Goal: Find contact information: Find contact information

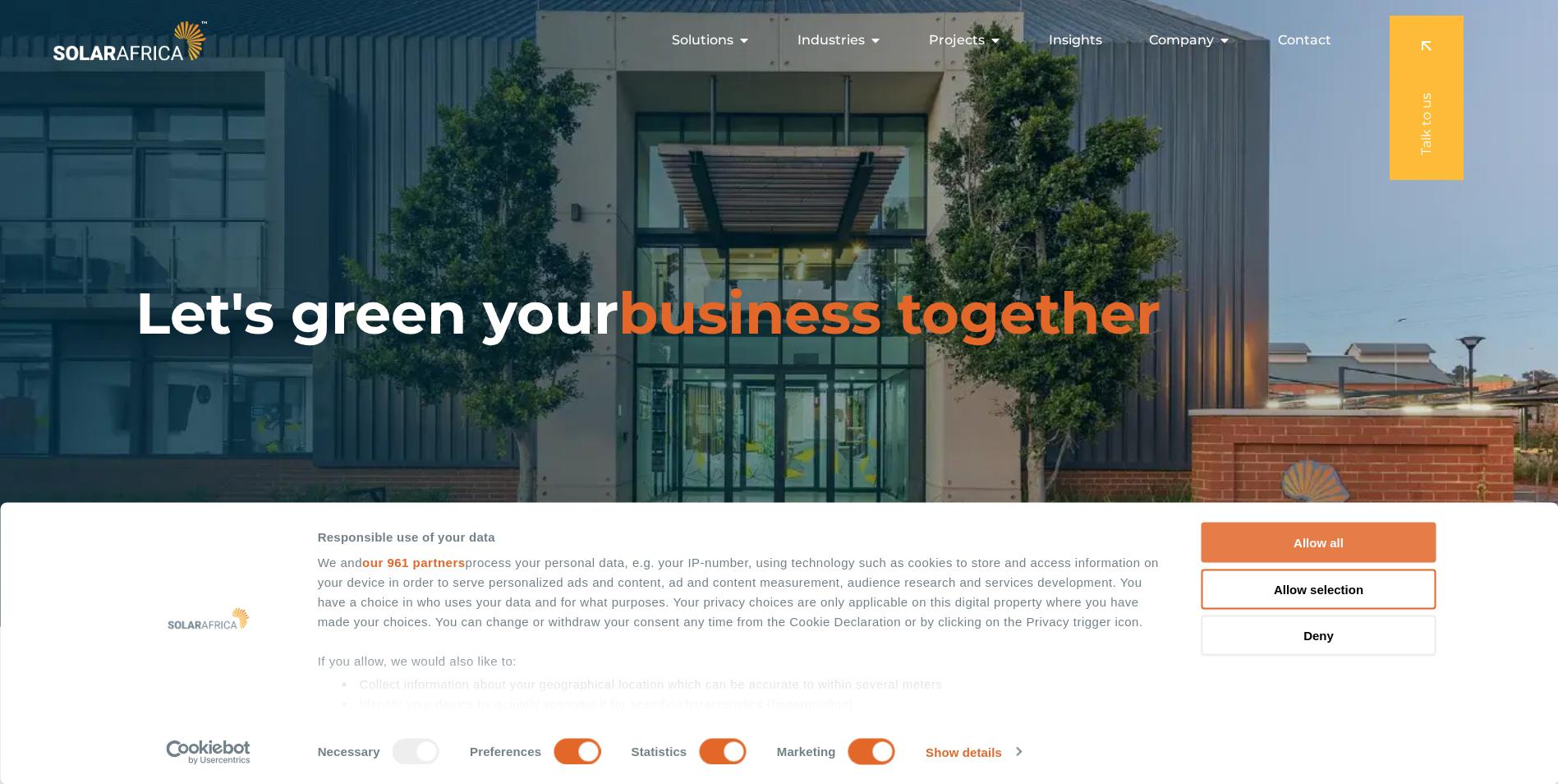
click at [1345, 540] on button "Allow all" at bounding box center [1319, 543] width 235 height 40
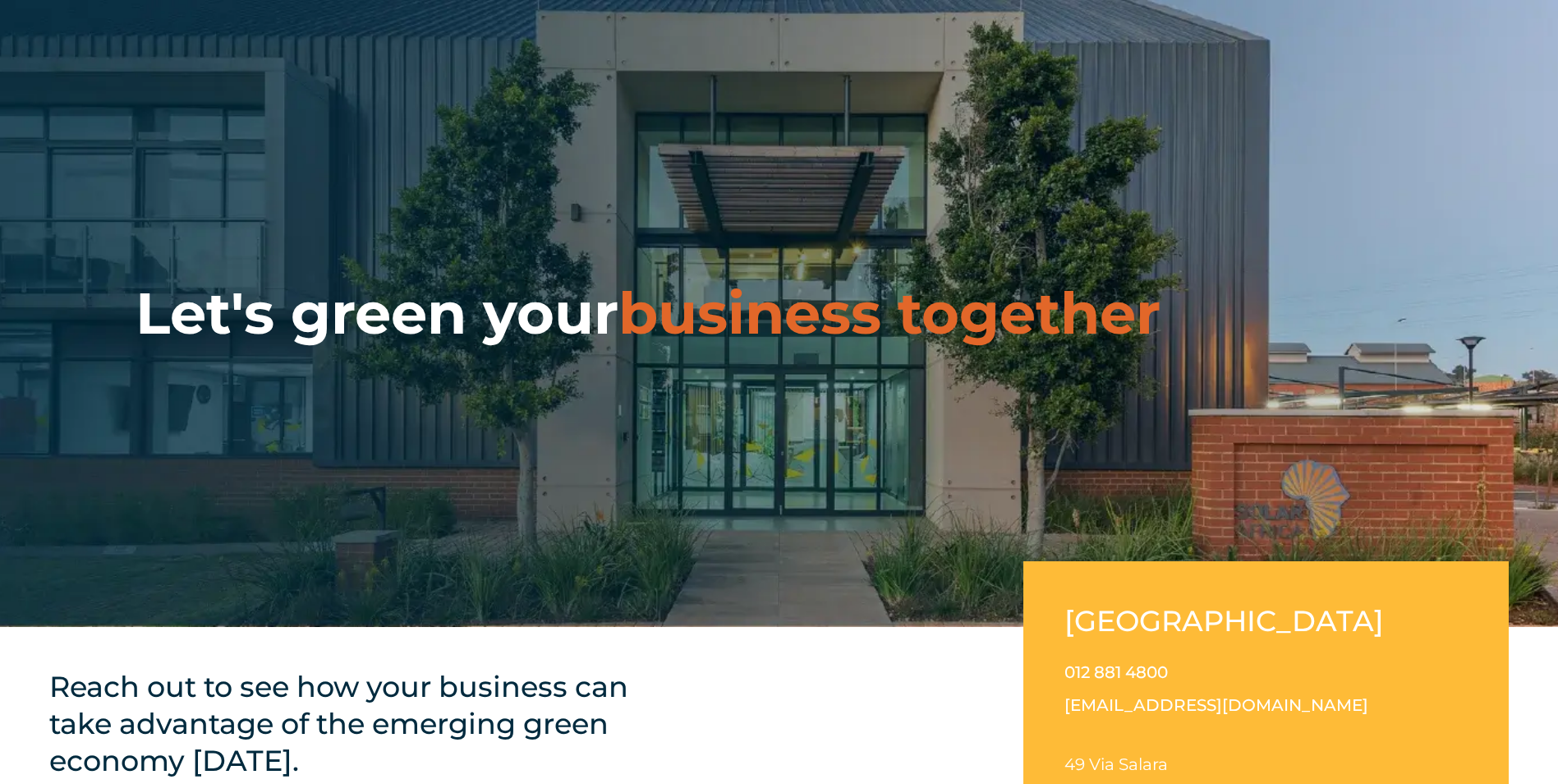
scroll to position [247, 0]
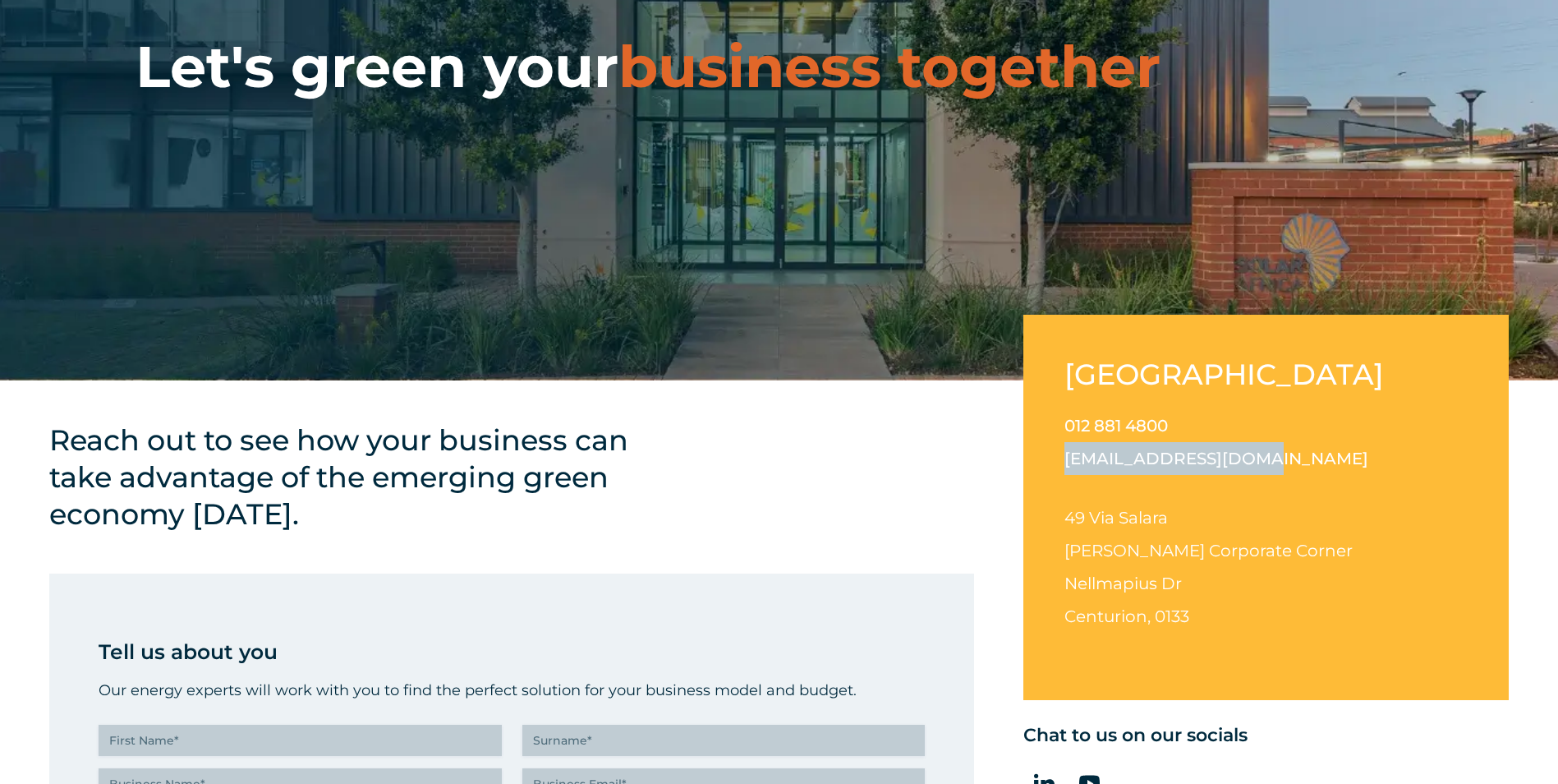
drag, startPoint x: 1246, startPoint y: 463, endPoint x: 1059, endPoint y: 457, distance: 187.1
click at [1059, 457] on div "[GEOGRAPHIC_DATA] 012 881 4800 [EMAIL_ADDRESS][DOMAIN_NAME] [STREET_ADDRESS][PE…" at bounding box center [1266, 507] width 485 height 385
drag, startPoint x: 1059, startPoint y: 457, endPoint x: 1053, endPoint y: 480, distance: 23.8
click at [1053, 480] on div "[GEOGRAPHIC_DATA] 012 881 4800 [EMAIL_ADDRESS][DOMAIN_NAME] [STREET_ADDRESS][PE…" at bounding box center [1266, 507] width 485 height 385
click at [1062, 459] on div "[GEOGRAPHIC_DATA] 012 881 4800 [EMAIL_ADDRESS][DOMAIN_NAME] [STREET_ADDRESS][PE…" at bounding box center [1266, 507] width 485 height 385
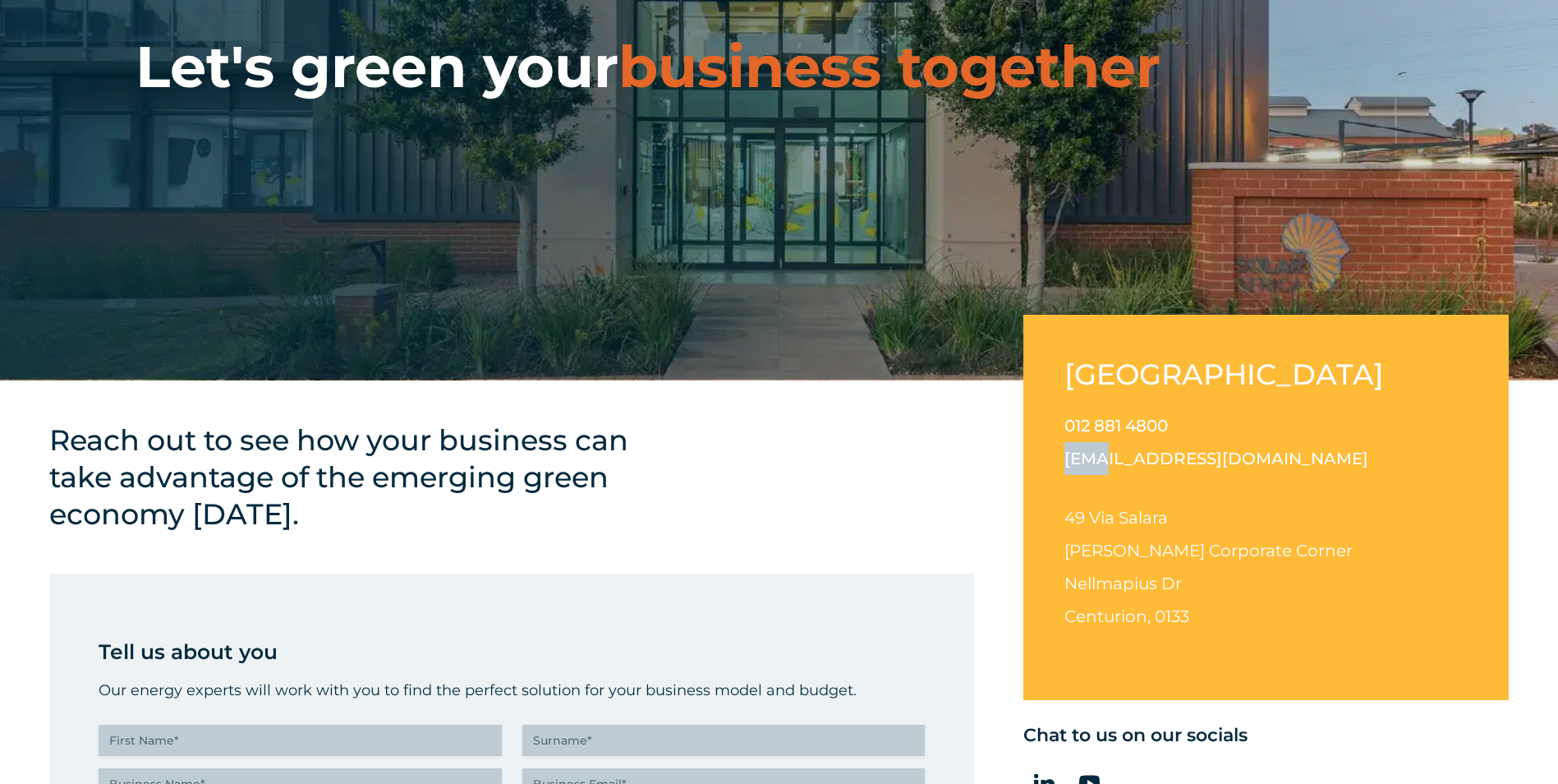
click at [1062, 459] on div "[GEOGRAPHIC_DATA] 012 881 4800 [EMAIL_ADDRESS][DOMAIN_NAME] [STREET_ADDRESS][PE…" at bounding box center [1266, 507] width 485 height 385
click at [1061, 463] on div "[GEOGRAPHIC_DATA] 012 881 4800 [EMAIL_ADDRESS][DOMAIN_NAME] [STREET_ADDRESS][PE…" at bounding box center [1266, 507] width 485 height 385
click at [1062, 458] on div "[GEOGRAPHIC_DATA] 012 881 4800 [EMAIL_ADDRESS][DOMAIN_NAME] [STREET_ADDRESS][PE…" at bounding box center [1266, 507] width 485 height 385
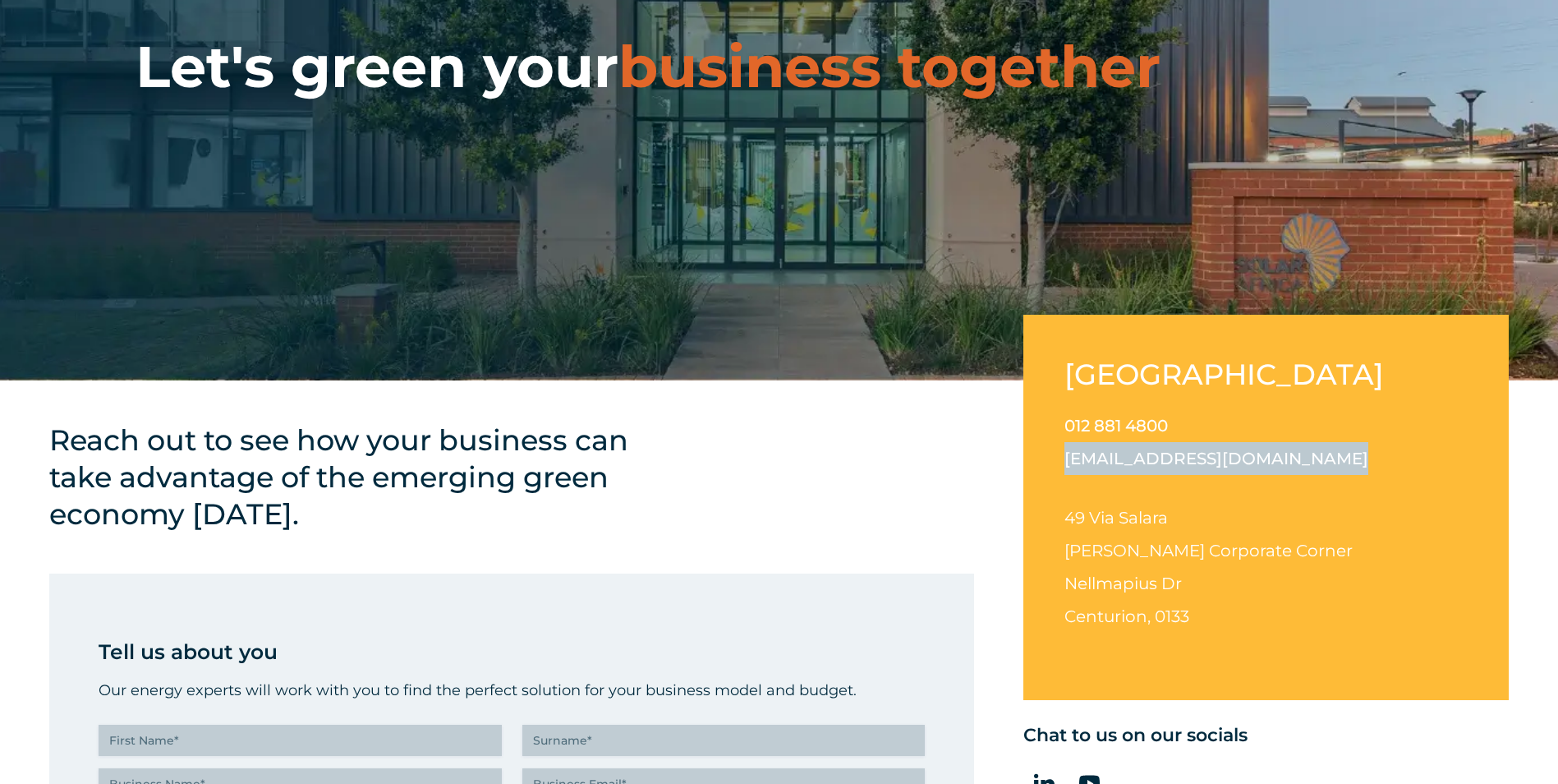
click at [1059, 463] on div "[GEOGRAPHIC_DATA] 012 881 4800 [EMAIL_ADDRESS][DOMAIN_NAME] [STREET_ADDRESS][PE…" at bounding box center [1266, 507] width 485 height 385
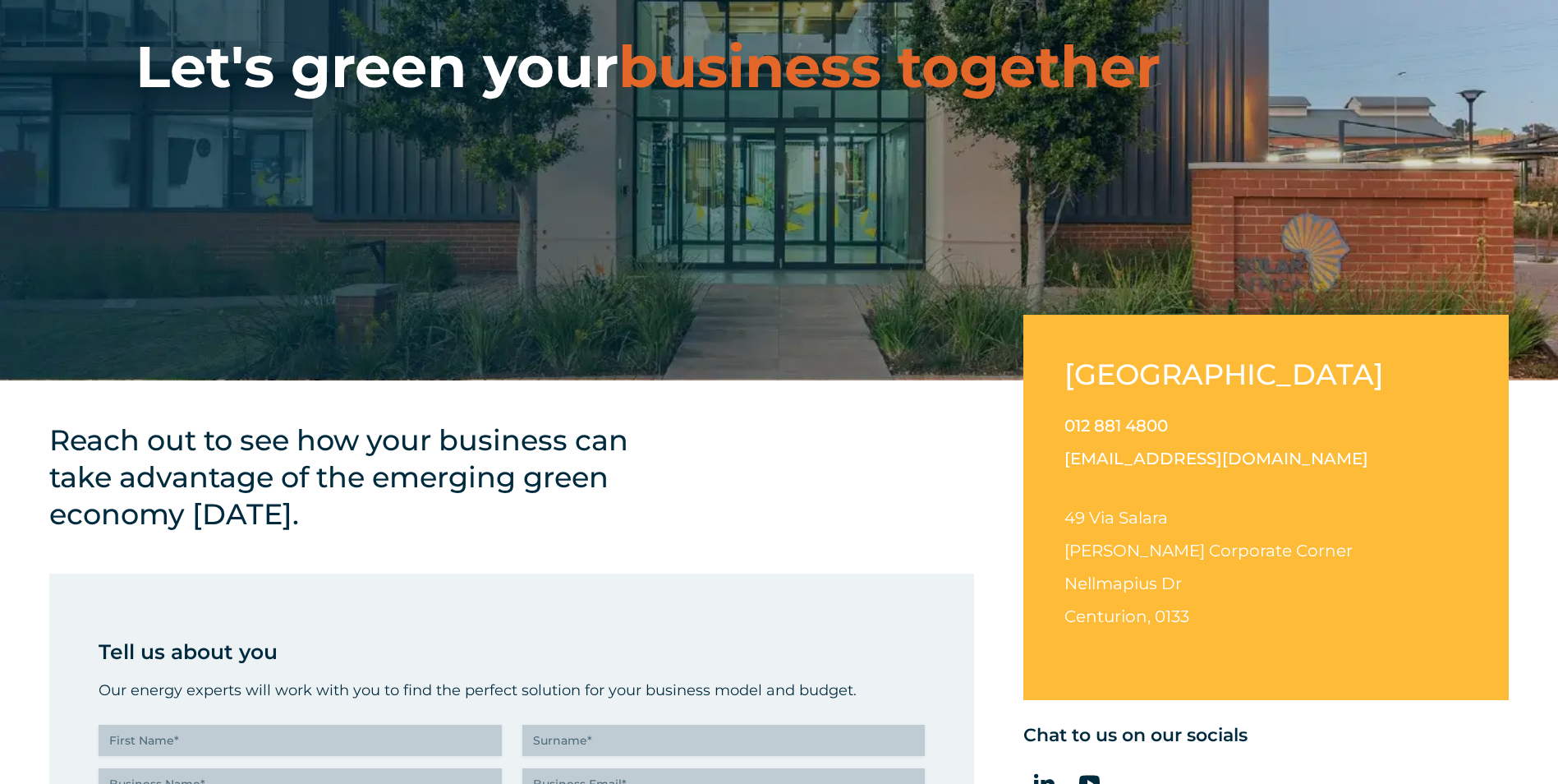
scroll to position [657, 0]
